Goal: Check status

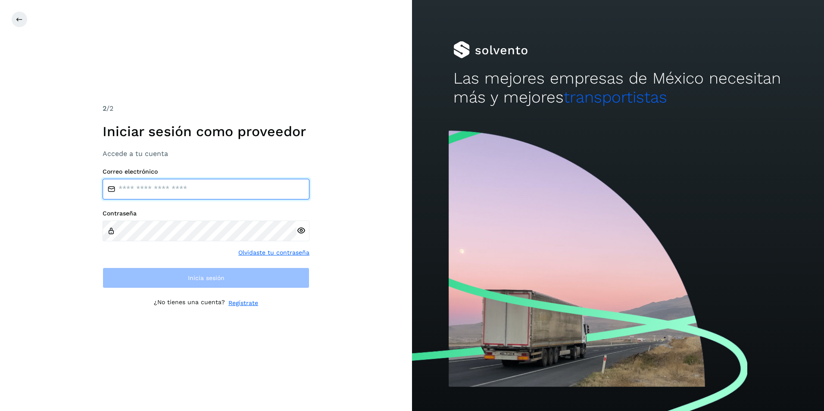
click at [285, 192] on input "email" at bounding box center [206, 189] width 207 height 21
paste input "**********"
type input "**********"
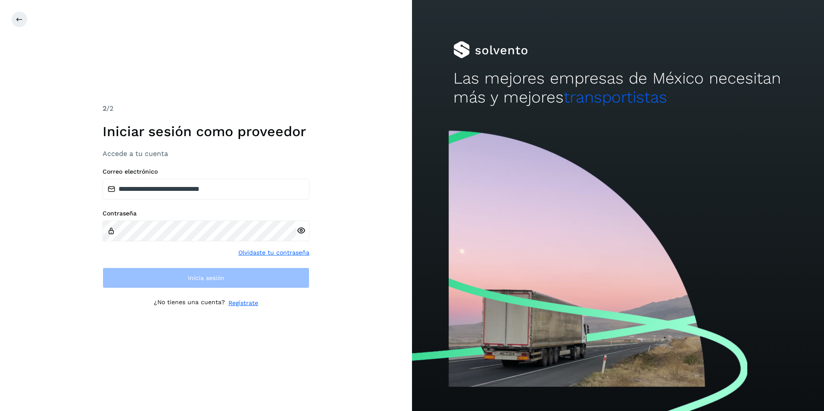
click at [300, 233] on div at bounding box center [303, 231] width 13 height 21
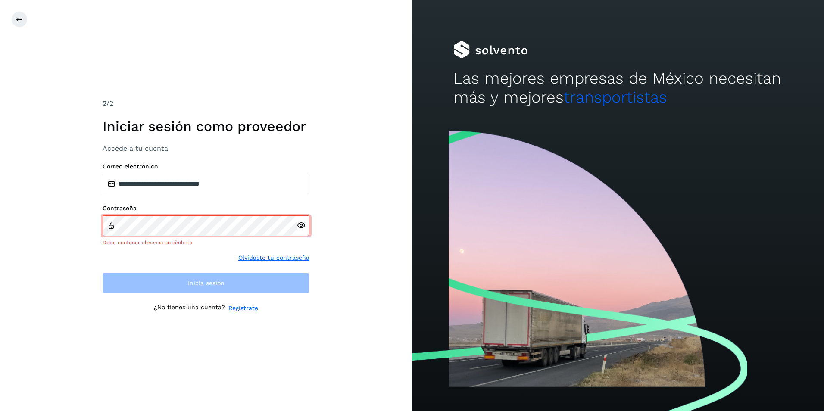
click at [300, 226] on icon at bounding box center [301, 225] width 9 height 9
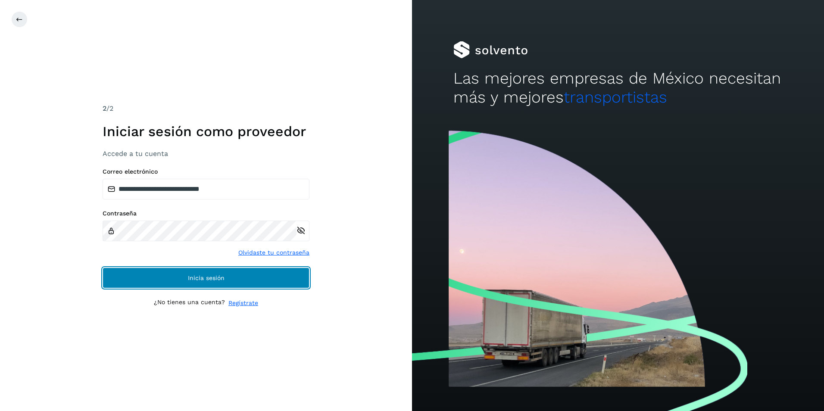
click at [304, 278] on button "Inicia sesión" at bounding box center [206, 278] width 207 height 21
click at [231, 277] on button "Inicia sesión" at bounding box center [206, 278] width 207 height 21
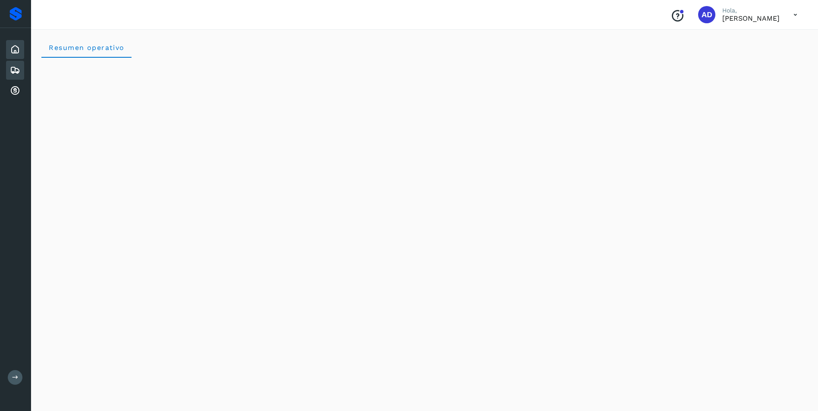
click at [9, 75] on div "Embarques" at bounding box center [15, 70] width 18 height 19
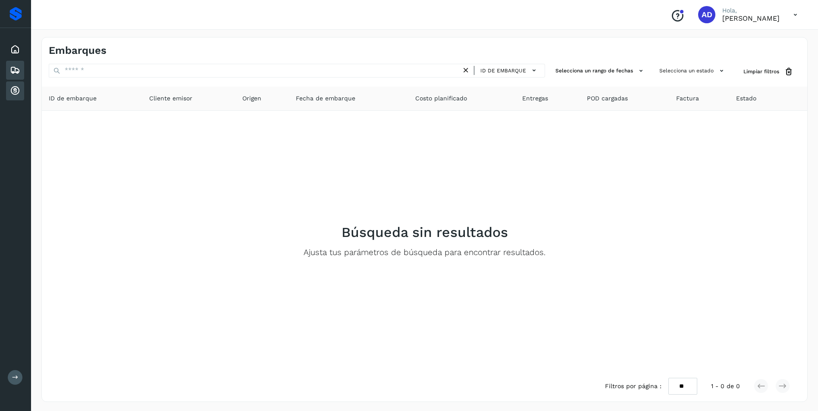
click at [19, 93] on icon at bounding box center [15, 91] width 10 height 10
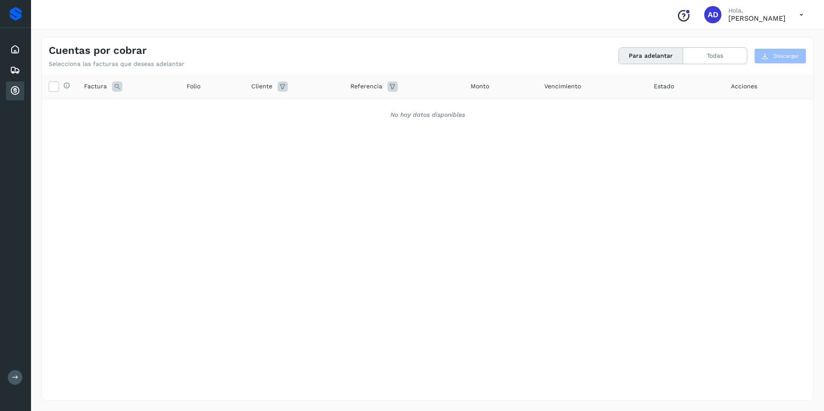
click at [648, 61] on button "Para adelantar" at bounding box center [651, 56] width 64 height 16
click at [704, 50] on button "Todas" at bounding box center [715, 56] width 64 height 16
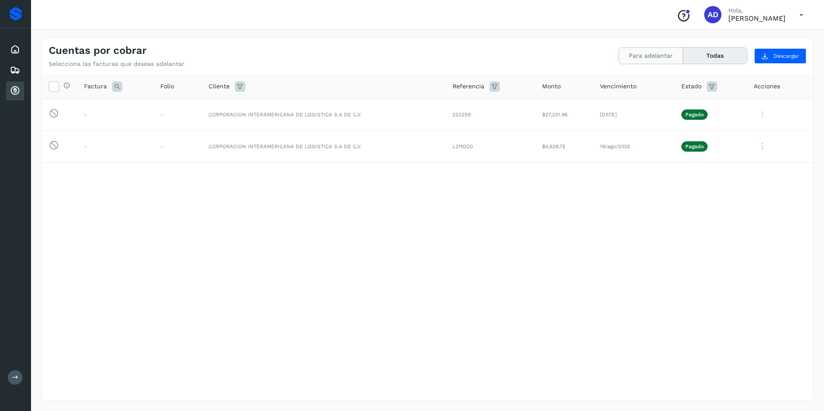
click at [664, 58] on button "Para adelantar" at bounding box center [651, 56] width 64 height 16
